Goal: Navigation & Orientation: Find specific page/section

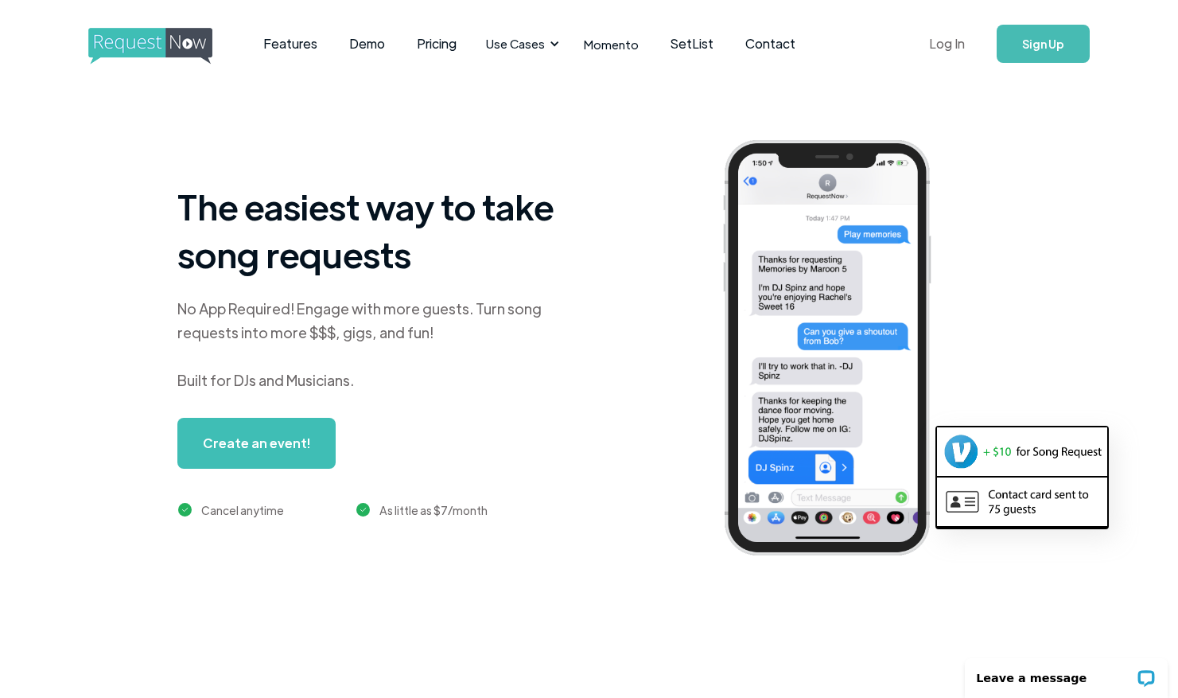
click at [956, 43] on link "Log In" at bounding box center [947, 44] width 68 height 56
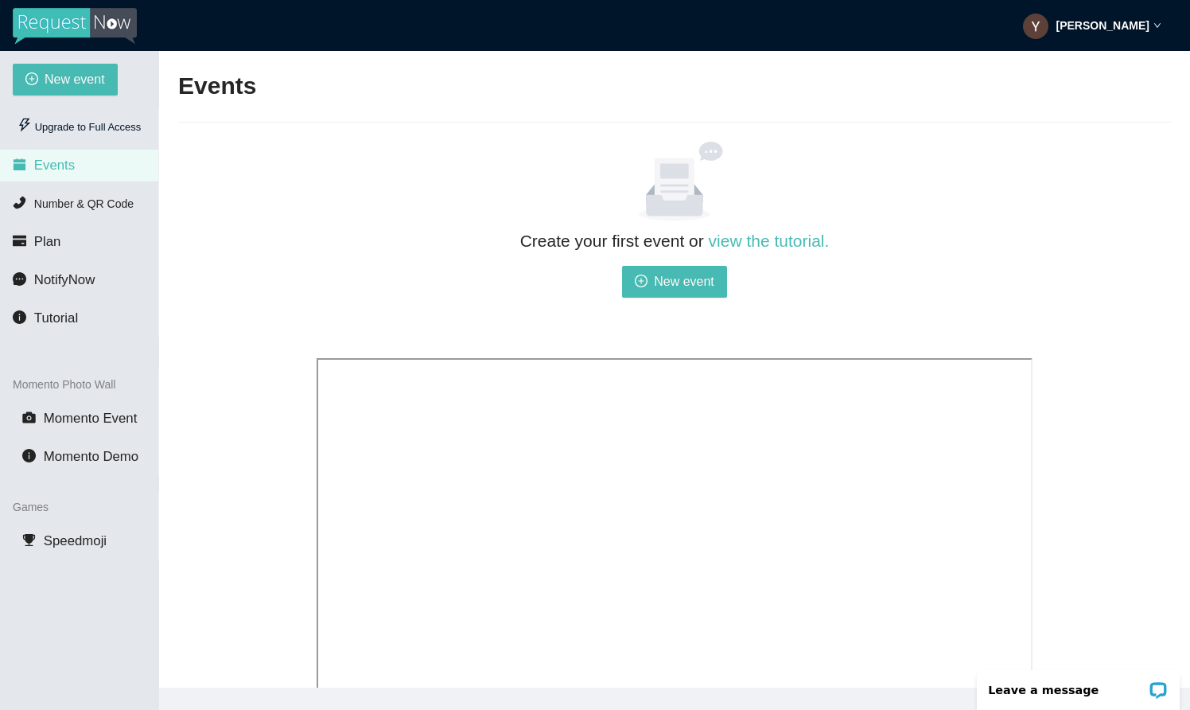
click at [76, 21] on img at bounding box center [75, 26] width 124 height 37
click at [1141, 24] on strong "Yann Dupre" at bounding box center [1103, 25] width 93 height 13
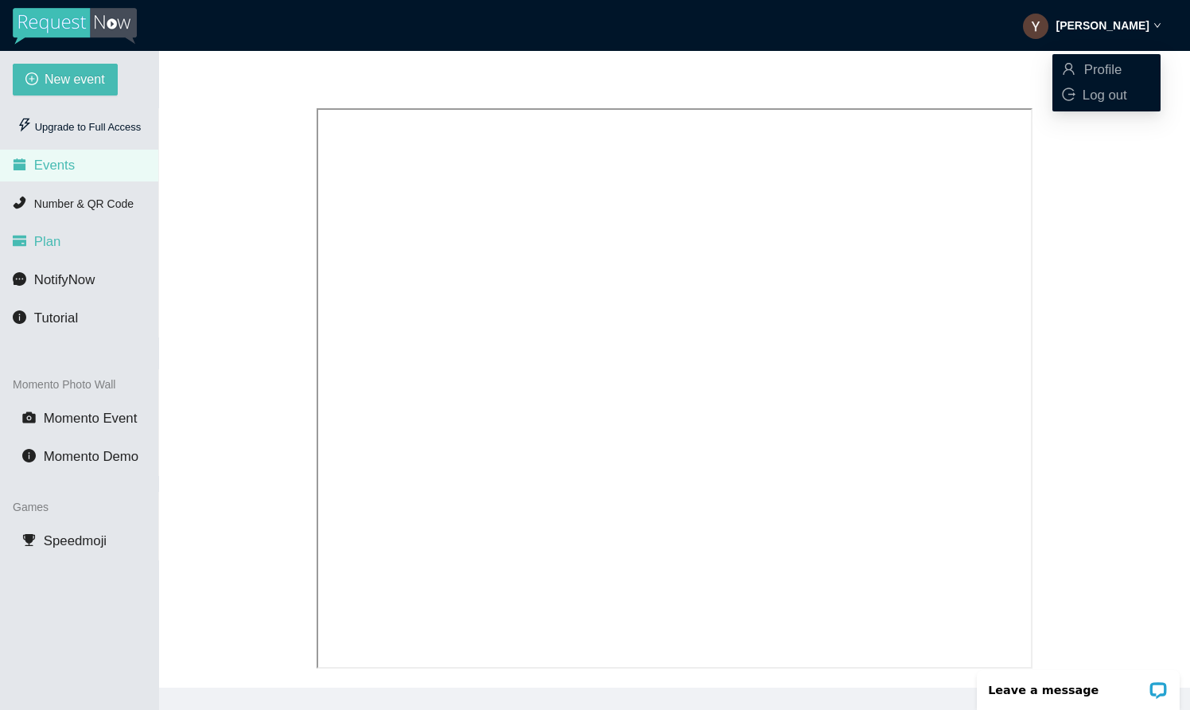
click at [47, 233] on li "Plan" at bounding box center [79, 242] width 158 height 32
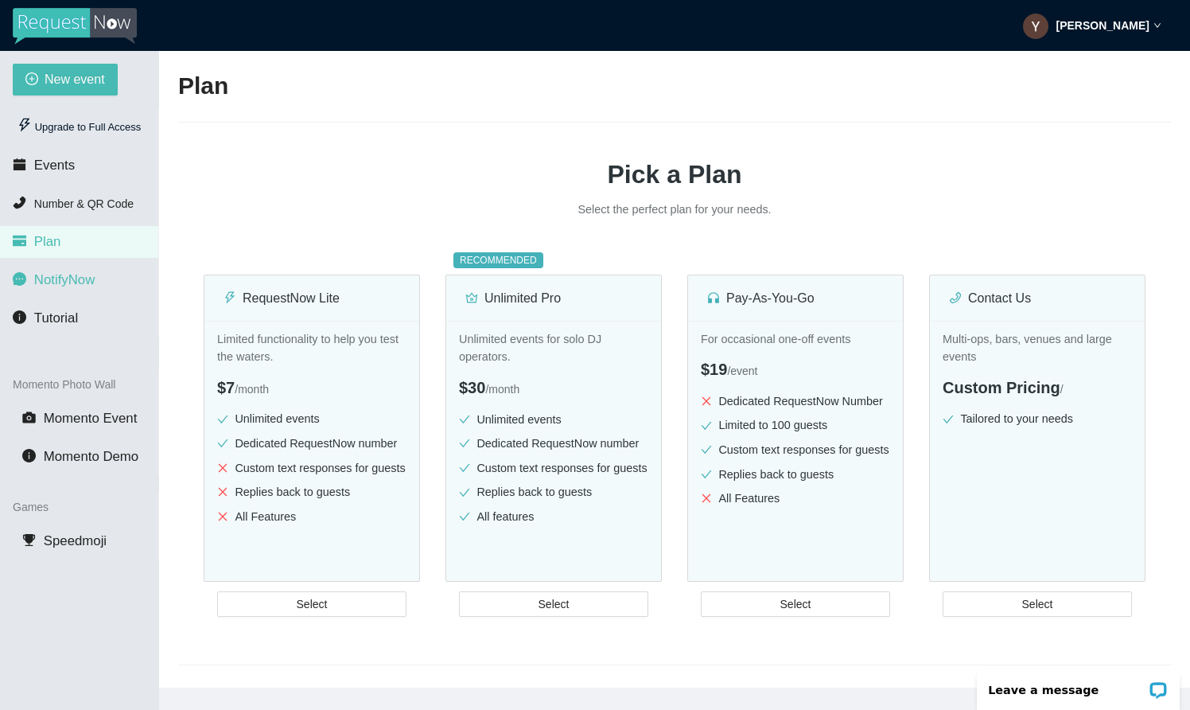
click at [55, 277] on span "NotifyNow" at bounding box center [64, 279] width 60 height 15
